Goal: Information Seeking & Learning: Learn about a topic

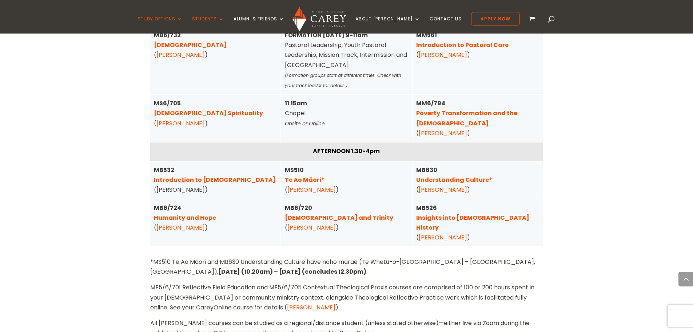
scroll to position [1906, 0]
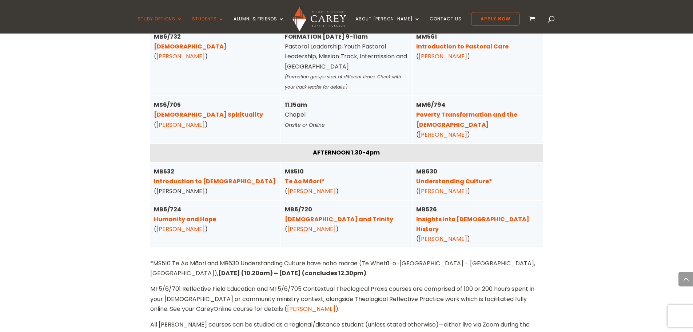
click at [197, 166] on div "MB532 Introduction to [DEMOGRAPHIC_DATA] ([PERSON_NAME])" at bounding box center [215, 181] width 123 height 30
drag, startPoint x: 157, startPoint y: 161, endPoint x: 214, endPoint y: 163, distance: 56.8
click at [214, 166] on div "MB532 Introduction to [DEMOGRAPHIC_DATA] ([PERSON_NAME])" at bounding box center [215, 181] width 123 height 30
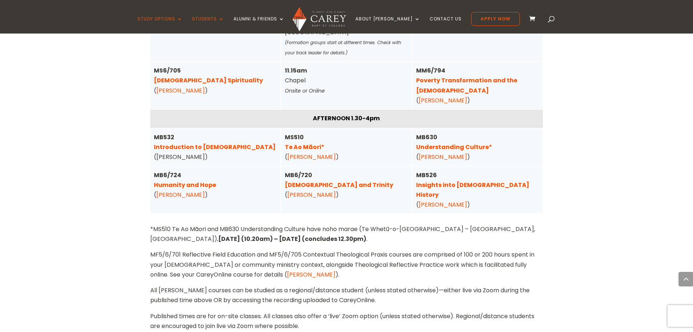
scroll to position [1943, 0]
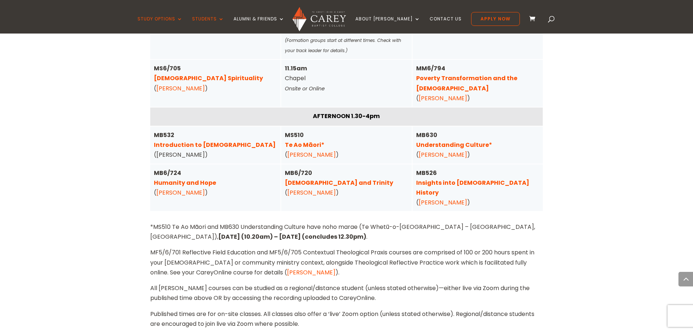
click at [165, 188] on link "[PERSON_NAME]" at bounding box center [181, 192] width 48 height 8
click at [306, 150] on link "[PERSON_NAME]" at bounding box center [312, 154] width 48 height 8
click at [218, 247] on p "MF5/6/701 Reflective Field Education and MF5/6/705 Contextual Theological Praxi…" at bounding box center [346, 265] width 393 height 36
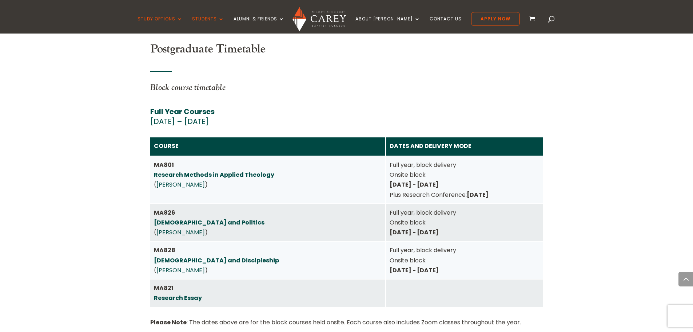
scroll to position [1106, 0]
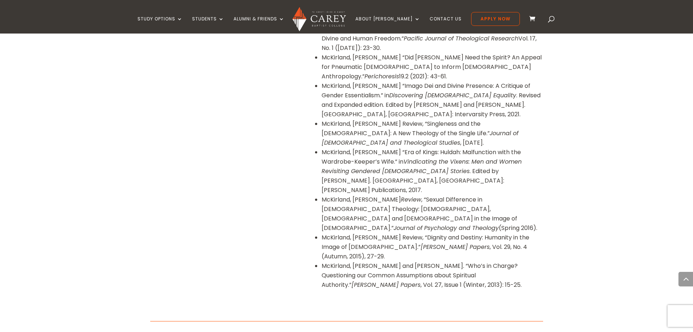
scroll to position [910, 0]
